Goal: Task Accomplishment & Management: Manage account settings

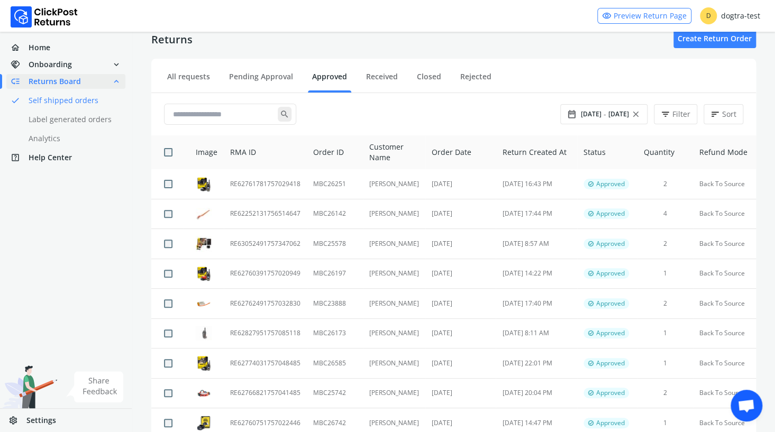
scroll to position [19, 0]
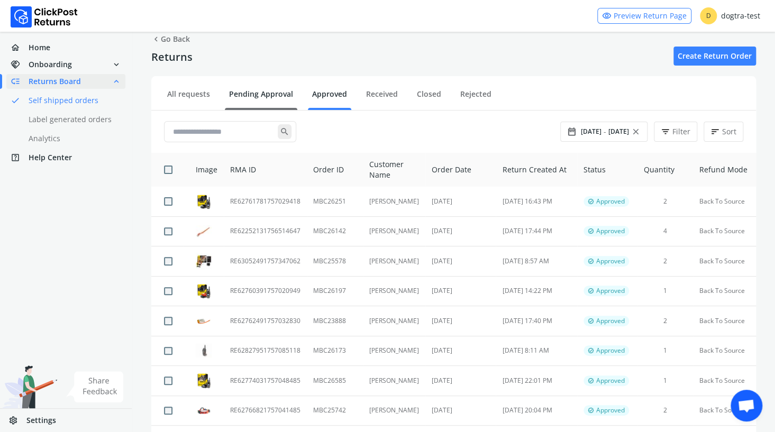
click at [251, 93] on link "Pending Approval" at bounding box center [261, 98] width 72 height 19
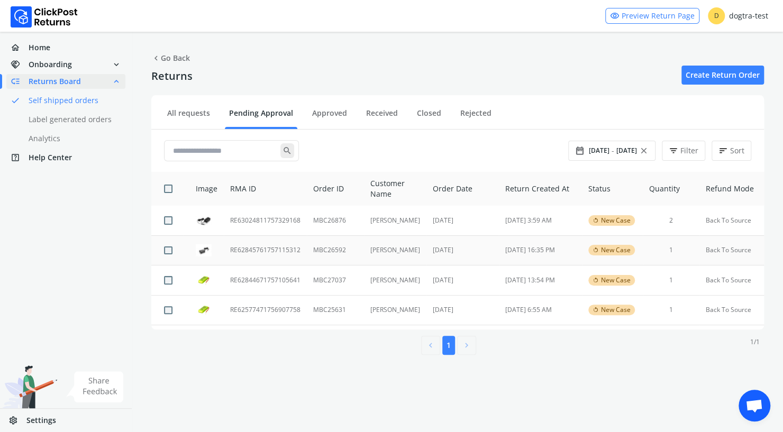
click at [240, 249] on td "RE62845761757115312" at bounding box center [265, 250] width 83 height 30
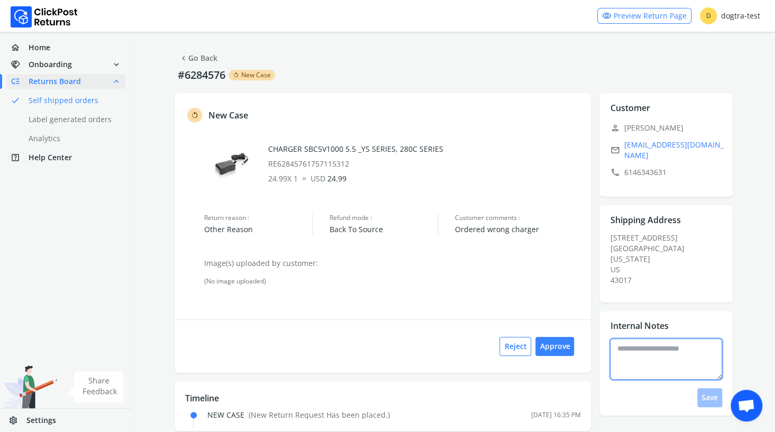
click at [646, 348] on textarea at bounding box center [666, 359] width 112 height 41
type textarea "**********"
click at [715, 392] on button "Save" at bounding box center [709, 397] width 25 height 19
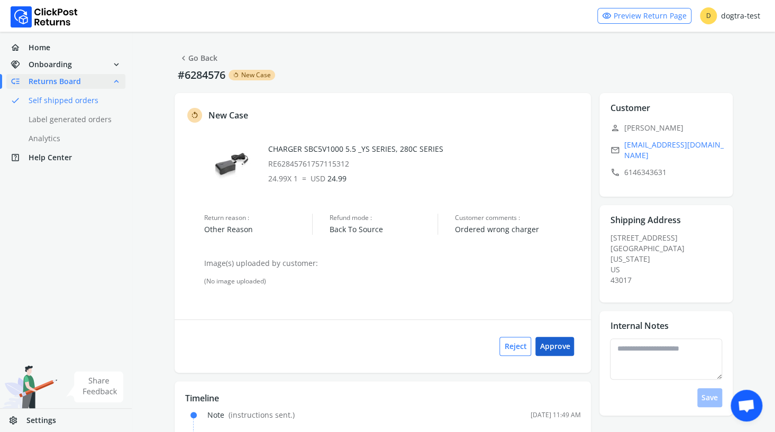
click at [553, 344] on button "Approve" at bounding box center [554, 346] width 39 height 19
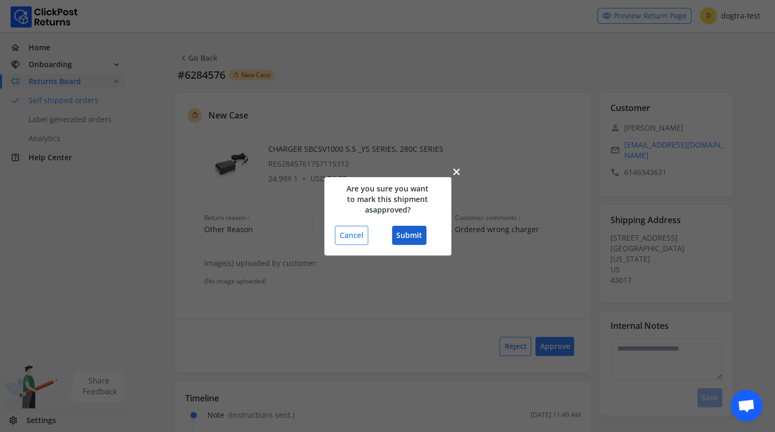
click at [413, 230] on button "Submit" at bounding box center [409, 235] width 34 height 19
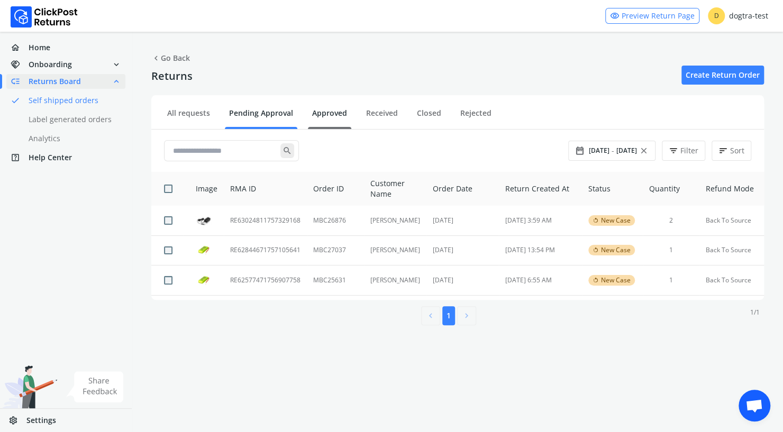
click at [331, 115] on link "Approved" at bounding box center [329, 117] width 43 height 19
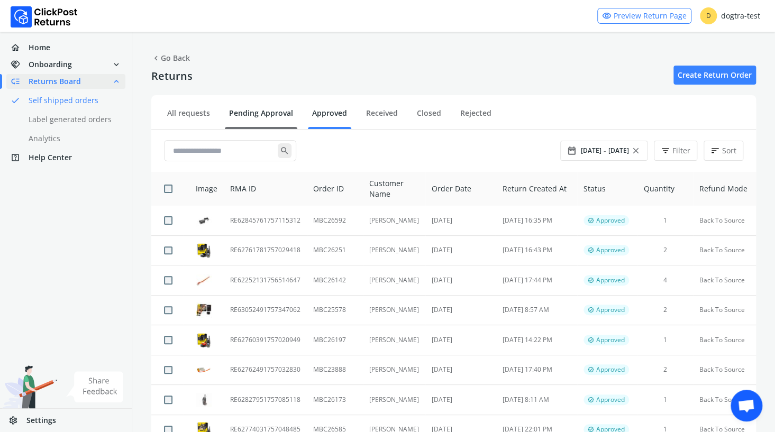
click at [255, 108] on link "Pending Approval" at bounding box center [261, 117] width 72 height 19
click at [252, 115] on link "Pending Approval" at bounding box center [261, 117] width 72 height 19
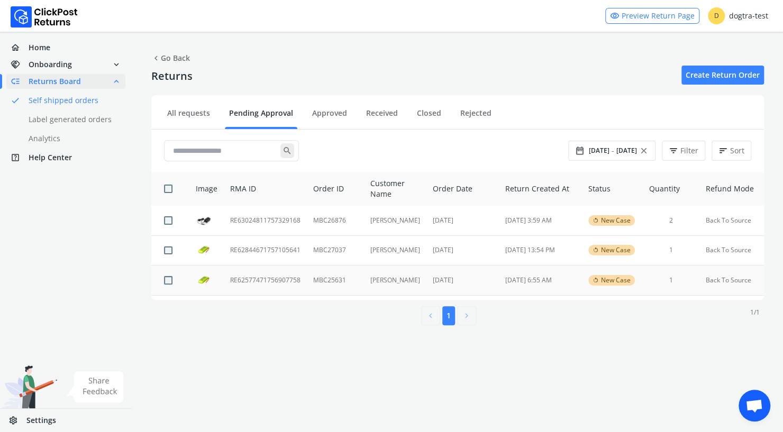
click at [247, 281] on td "RE62577471756907758" at bounding box center [265, 281] width 83 height 30
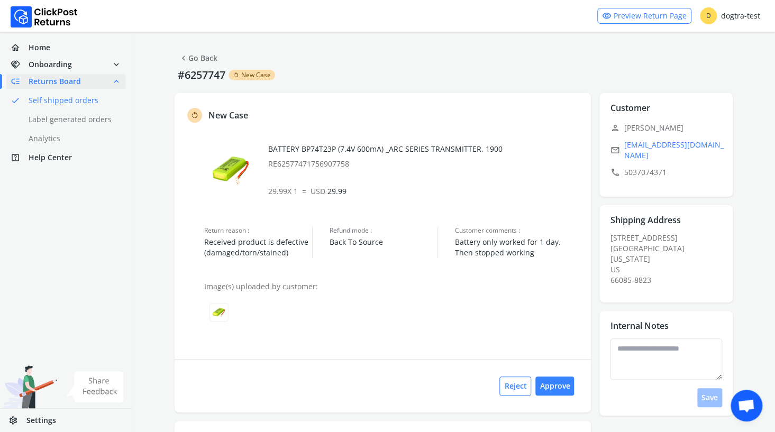
click at [194, 57] on link "chevron_left Go Back" at bounding box center [198, 58] width 39 height 15
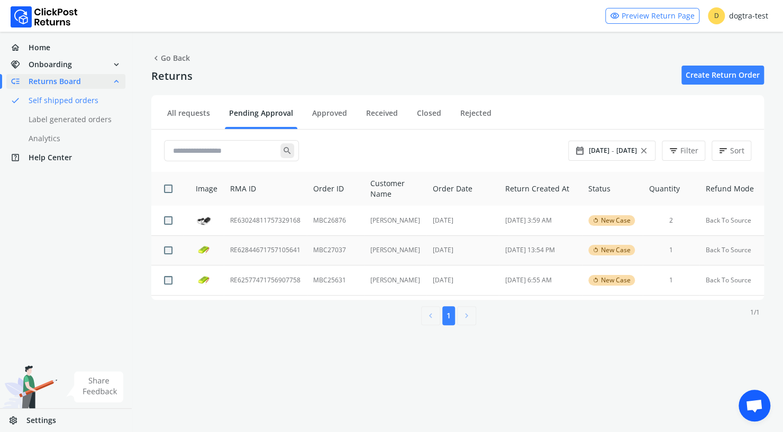
click at [253, 248] on td "RE62844671757105641" at bounding box center [265, 250] width 83 height 30
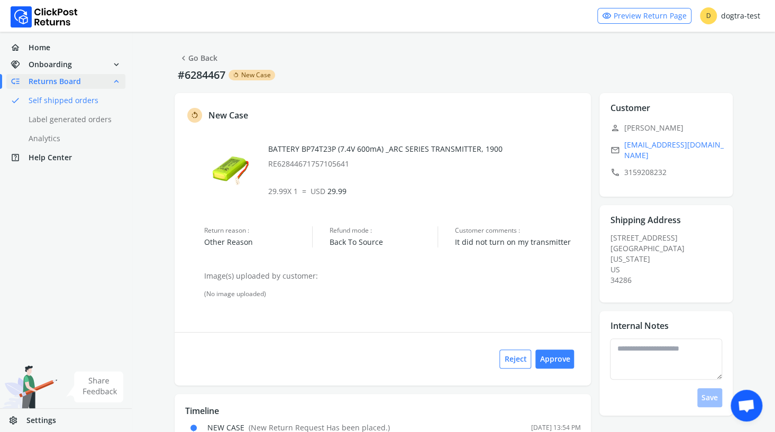
click at [198, 57] on link "chevron_left Go Back" at bounding box center [198, 58] width 39 height 15
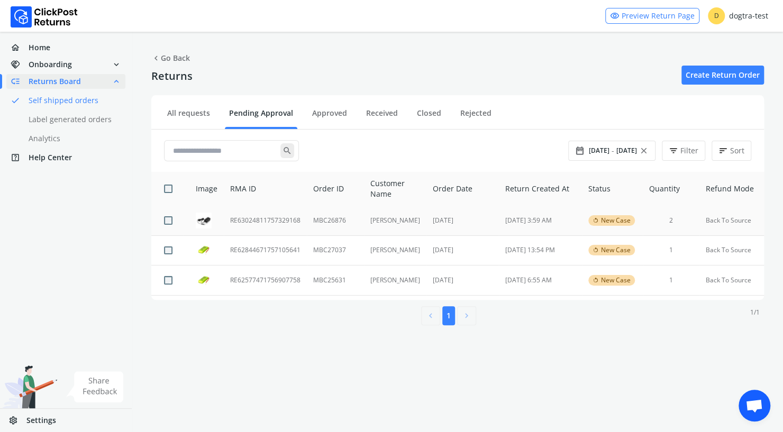
click at [270, 219] on td "RE63024811757329168" at bounding box center [265, 221] width 83 height 30
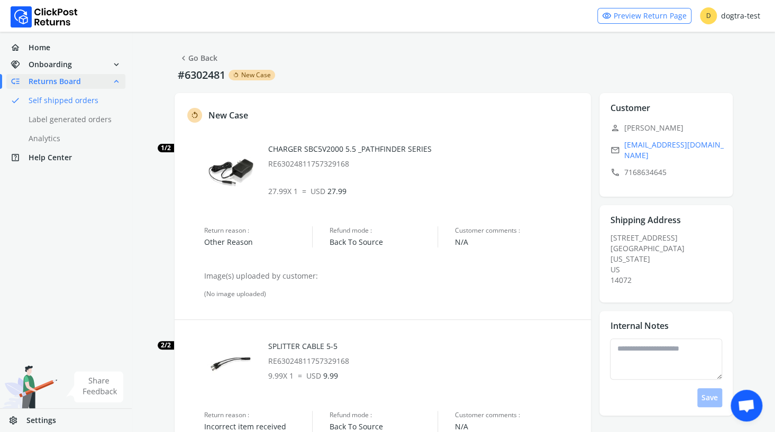
click at [198, 59] on link "chevron_left Go Back" at bounding box center [198, 58] width 39 height 15
